Goal: Task Accomplishment & Management: Manage account settings

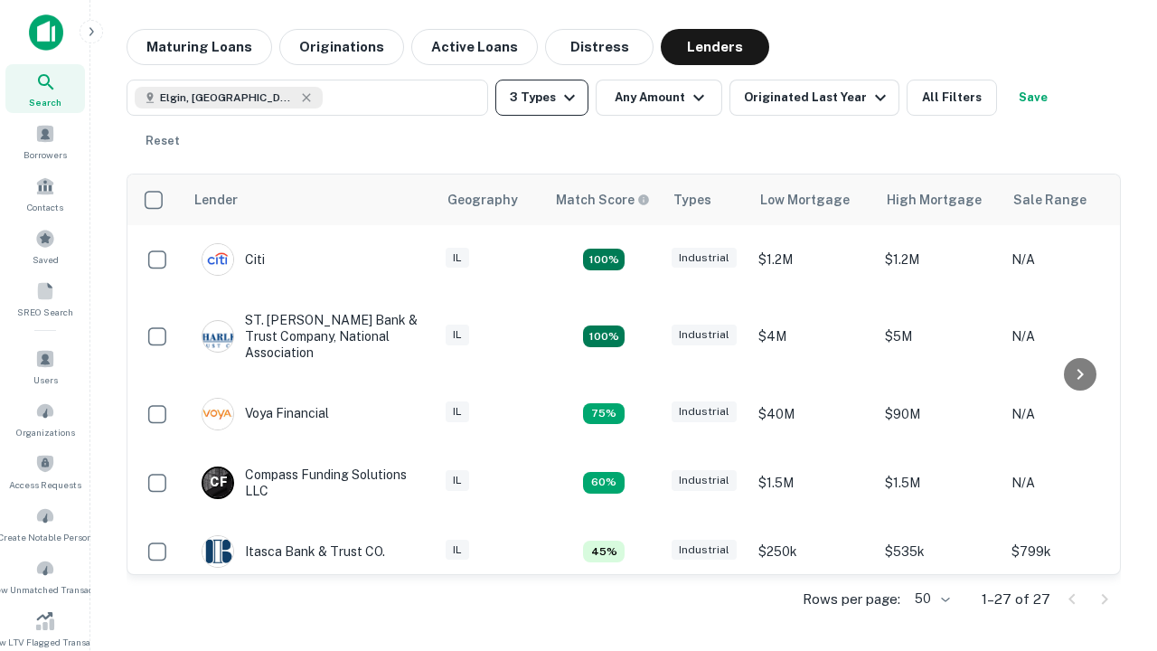
click at [542, 98] on button "3 Types" at bounding box center [541, 98] width 93 height 36
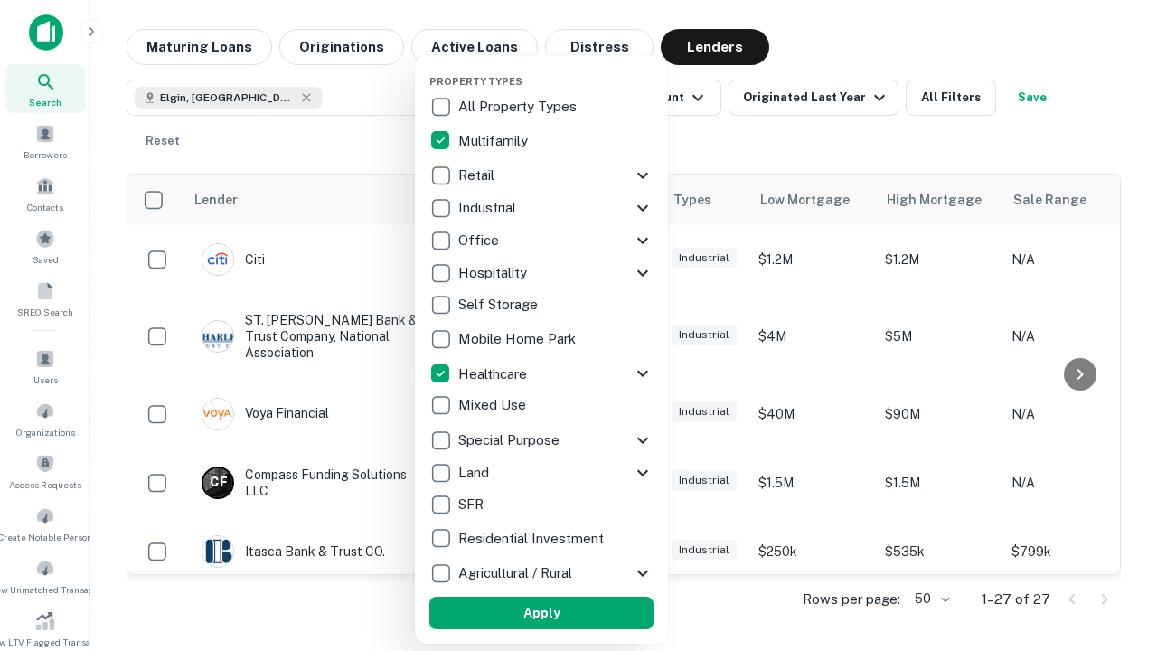
click at [542, 613] on button "Apply" at bounding box center [541, 613] width 224 height 33
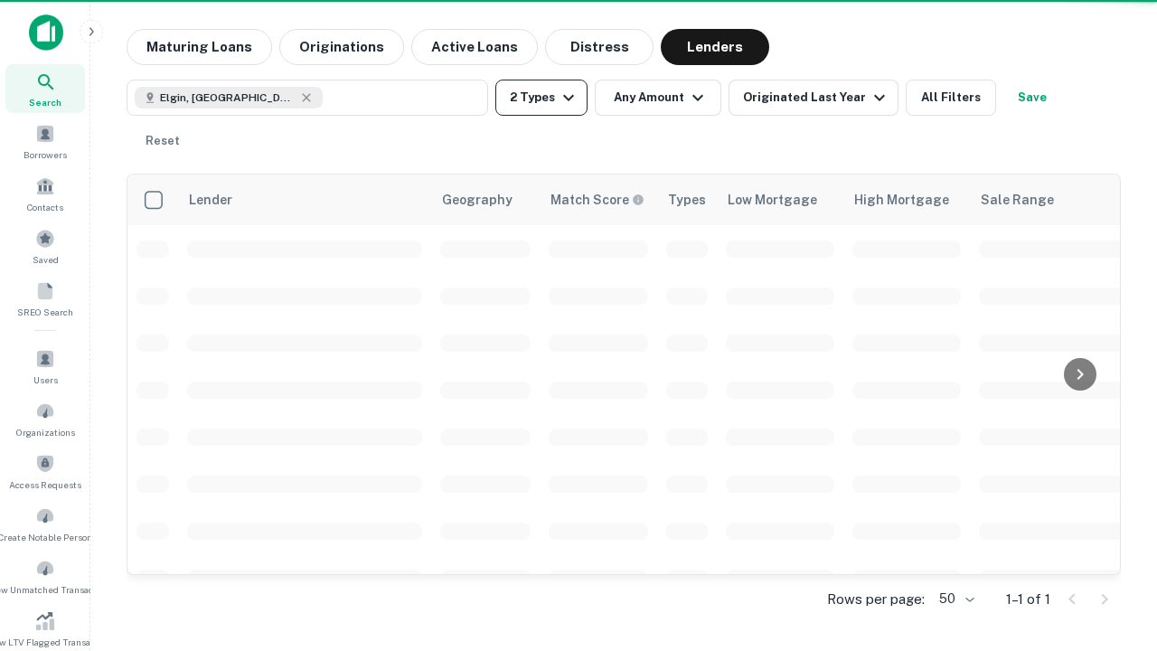
click at [542, 98] on button "2 Types" at bounding box center [541, 98] width 92 height 36
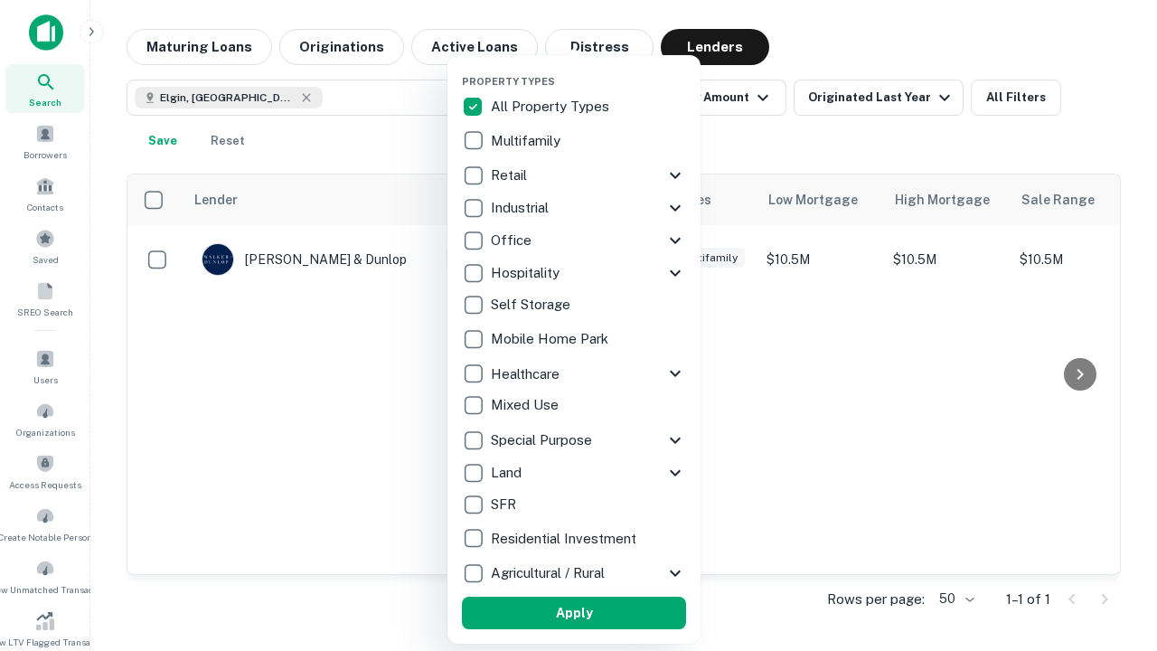
click at [574, 613] on button "Apply" at bounding box center [574, 613] width 224 height 33
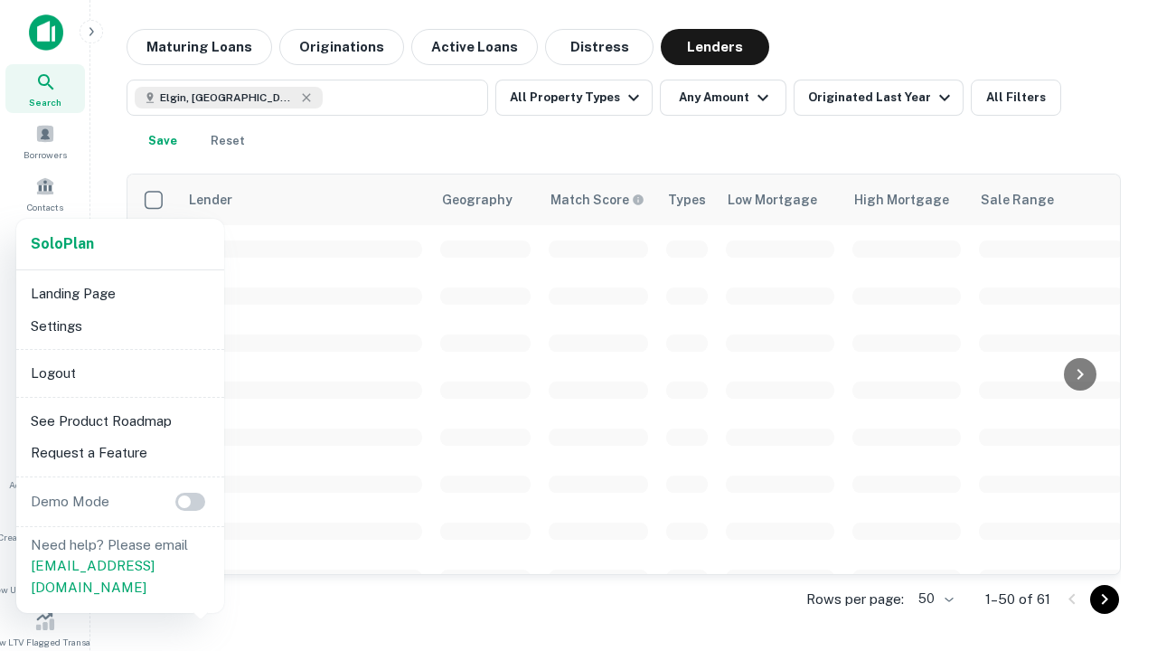
scroll to position [335, 0]
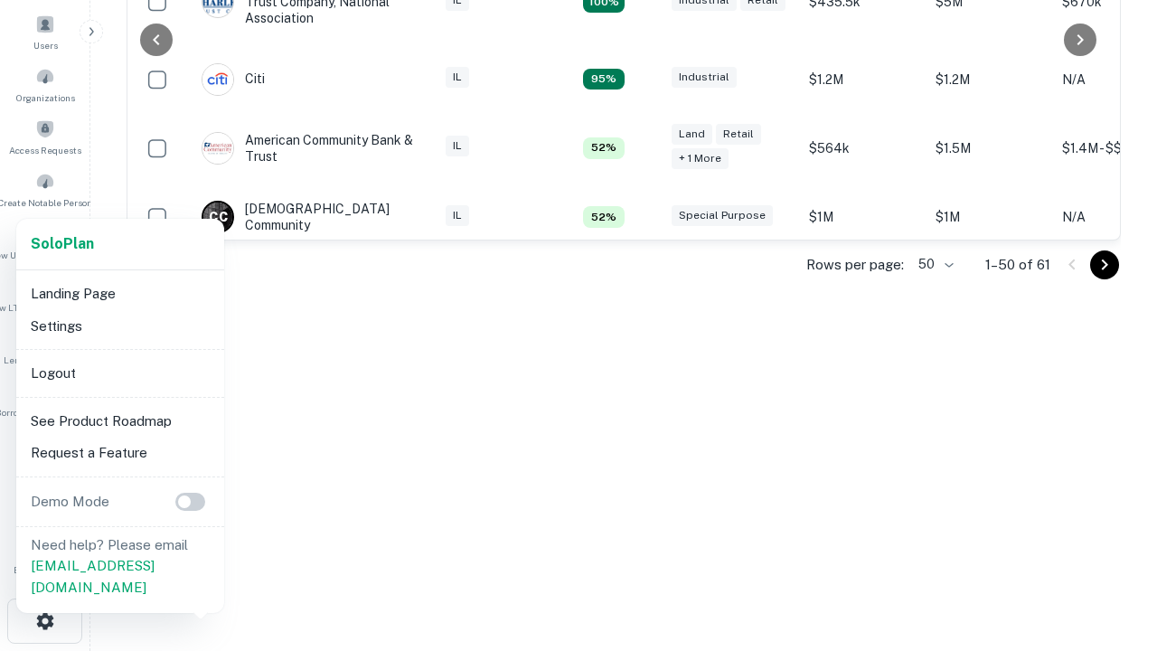
click at [119, 372] on li "Logout" at bounding box center [120, 373] width 193 height 33
